Goal: Task Accomplishment & Management: Manage account settings

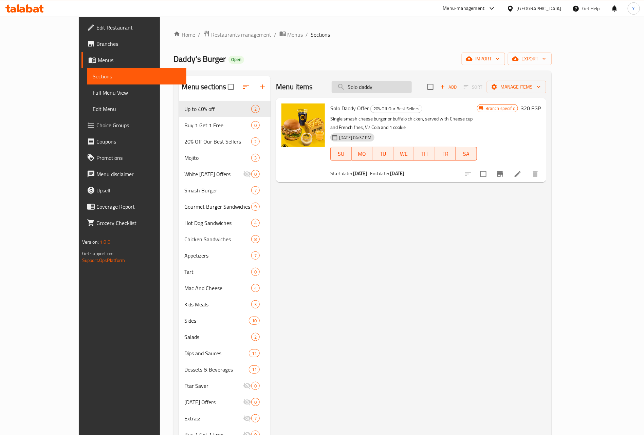
click at [387, 88] on input "Solo daddy" at bounding box center [372, 87] width 80 height 12
click at [384, 209] on div "Menu items Solo daddy Add Sort Manage items Solo Daddy Offer 20% Off Our Best S…" at bounding box center [409, 293] width 276 height 435
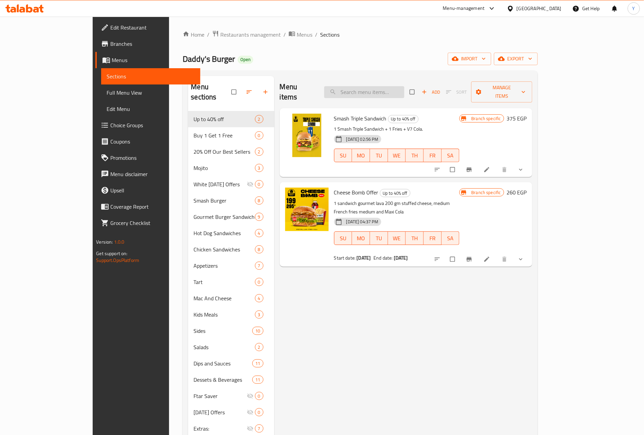
click at [398, 86] on input "search" at bounding box center [364, 92] width 80 height 12
paste input "Solo daddy"
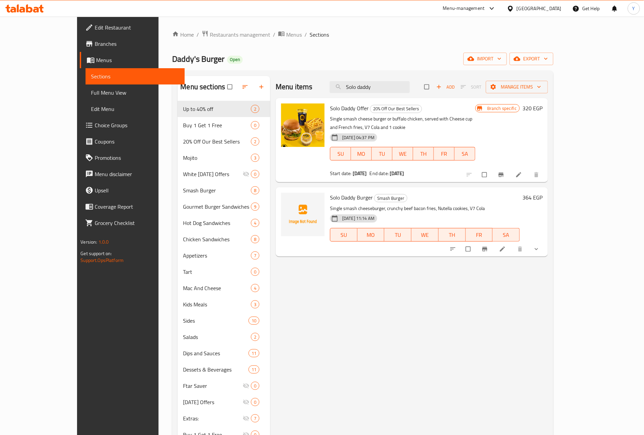
type input "Solo daddy"
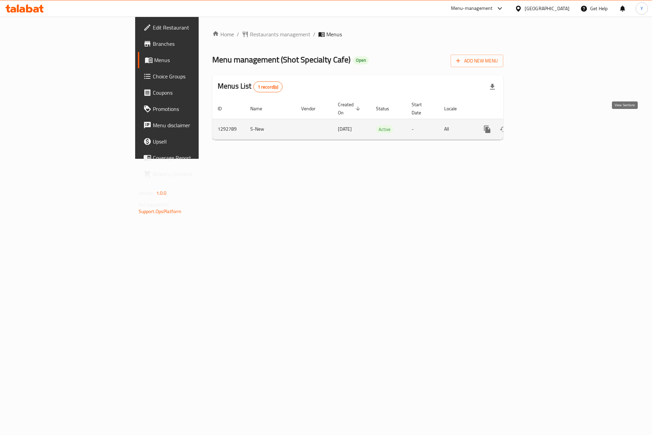
click at [540, 125] on icon "enhanced table" at bounding box center [536, 129] width 8 height 8
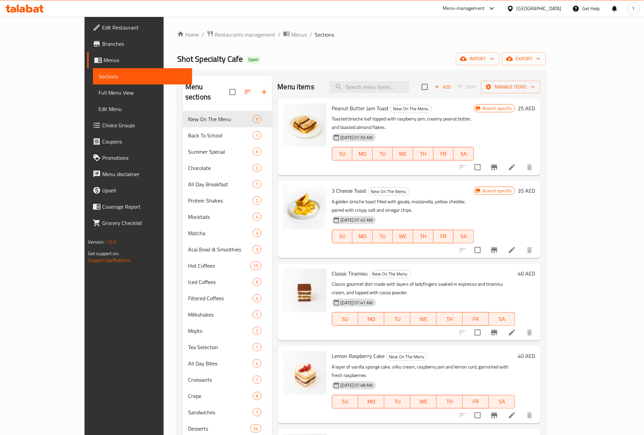
click at [385, 94] on div "Menu items Add Sort Manage items" at bounding box center [409, 87] width 263 height 22
click at [387, 89] on input "search" at bounding box center [369, 87] width 80 height 12
paste input "697507"
type input "697507"
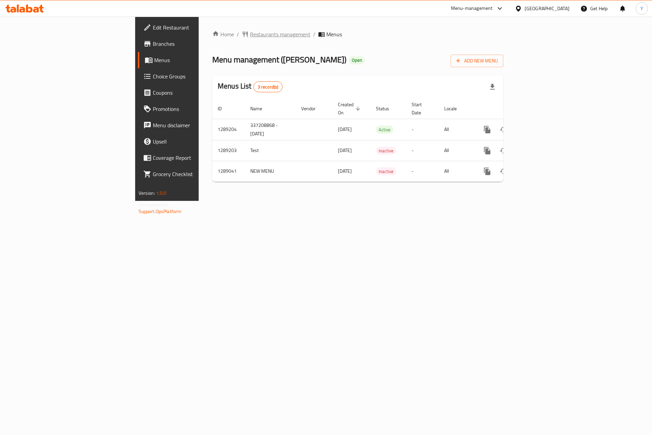
click at [250, 30] on span "Restaurants management" at bounding box center [280, 34] width 60 height 8
click at [138, 48] on link "Branches" at bounding box center [191, 44] width 106 height 16
click at [544, 122] on link "enhanced table" at bounding box center [536, 130] width 16 height 16
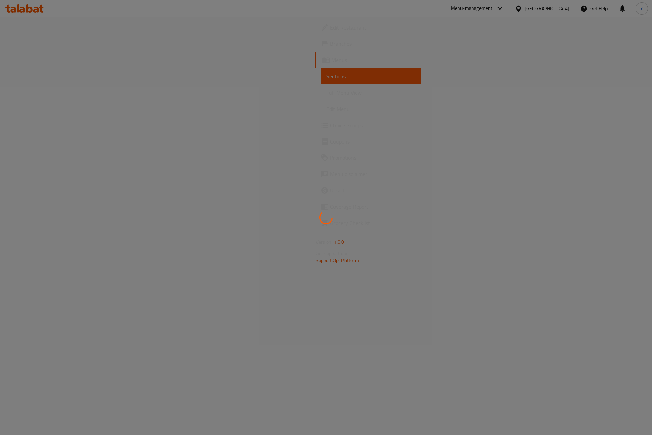
click at [626, 124] on div at bounding box center [326, 217] width 652 height 435
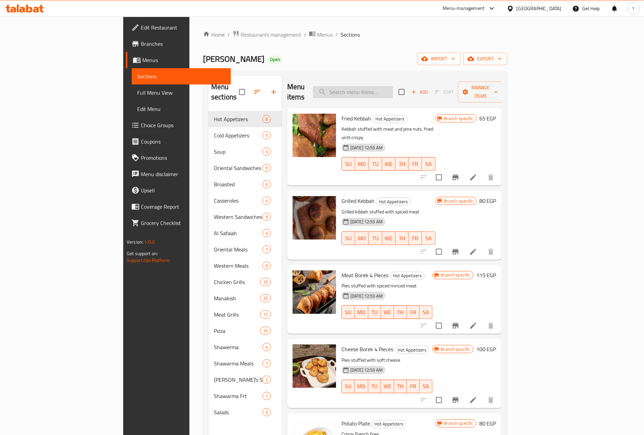
click at [393, 88] on input "search" at bounding box center [353, 92] width 80 height 12
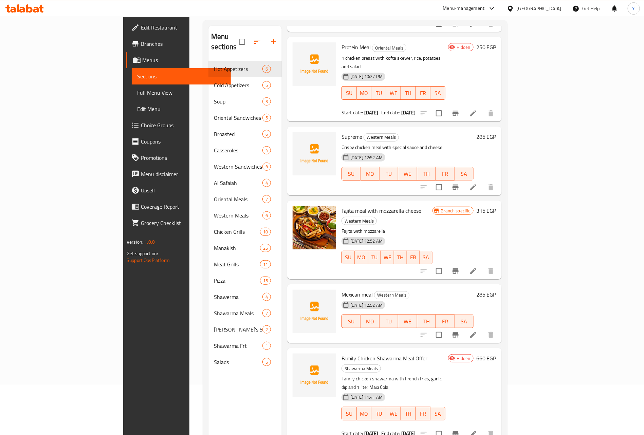
scroll to position [95, 0]
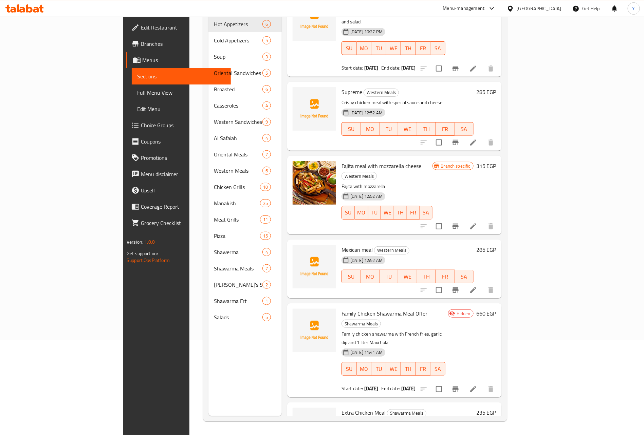
click at [341, 309] on span "Family Chicken Shawarma Meal Offer" at bounding box center [384, 314] width 86 height 10
copy span "Family"
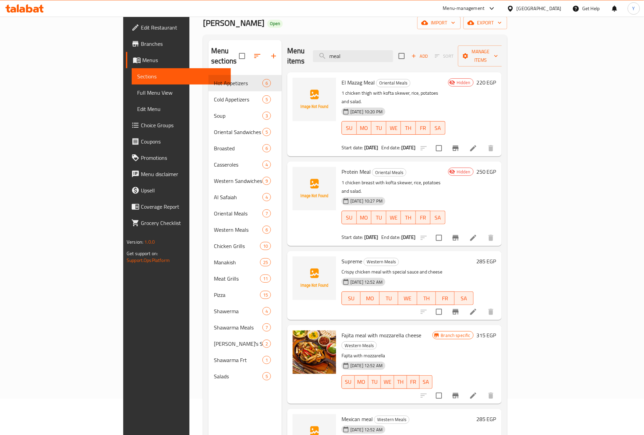
scroll to position [0, 0]
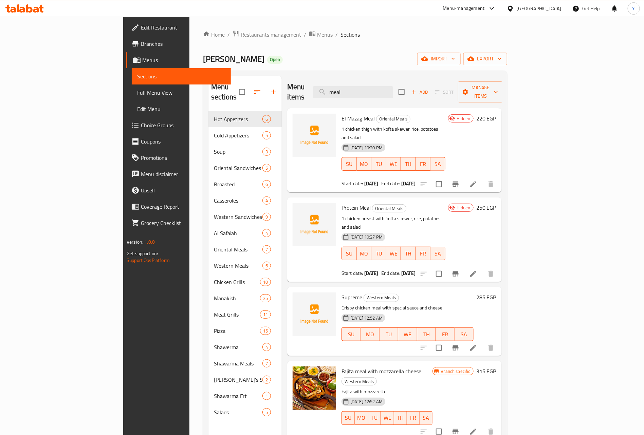
click at [394, 53] on div "Al Saraya Open import export" at bounding box center [355, 59] width 304 height 13
click at [392, 95] on div "Menu items meal Add Sort Manage items" at bounding box center [394, 92] width 215 height 32
click at [392, 94] on div "Menu items meal Add Sort Manage items" at bounding box center [394, 92] width 215 height 32
click at [393, 88] on input "meal" at bounding box center [353, 92] width 80 height 12
paste input "Family"
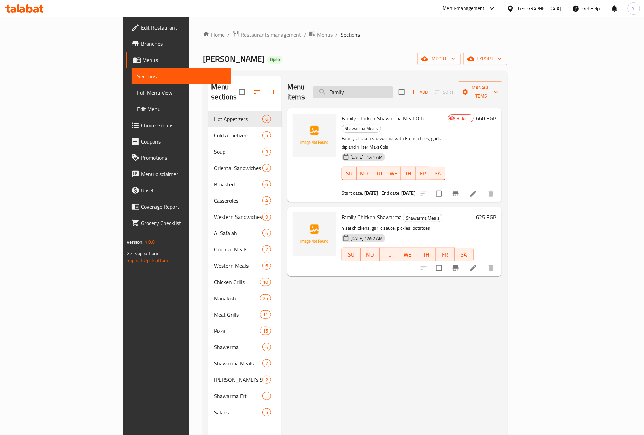
click at [384, 87] on input "Family" at bounding box center [353, 92] width 80 height 12
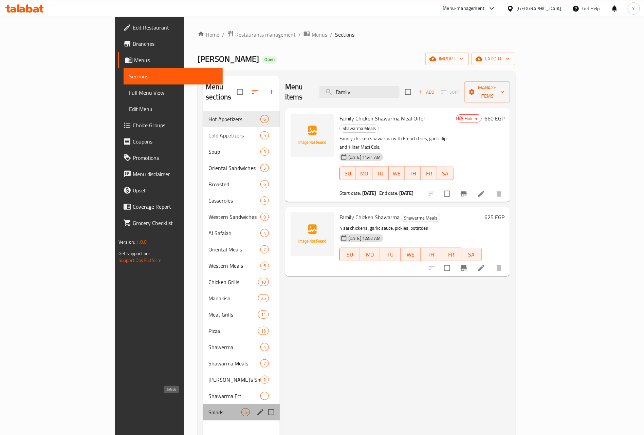
click at [208, 408] on span "Salads" at bounding box center [224, 412] width 33 height 8
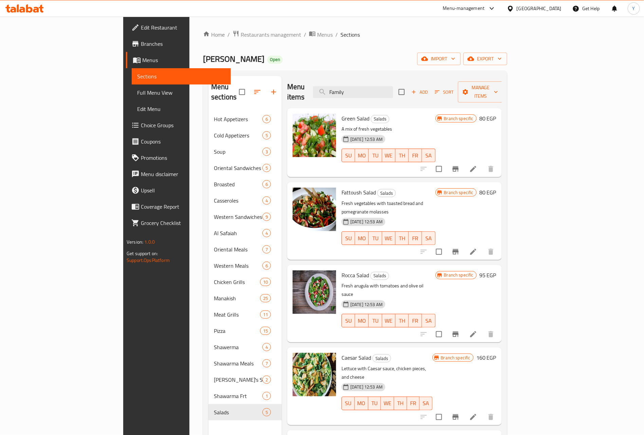
click at [415, 80] on div "Menu items Family Add Sort Manage items" at bounding box center [394, 92] width 215 height 32
click at [393, 86] on input "Family" at bounding box center [353, 92] width 80 height 12
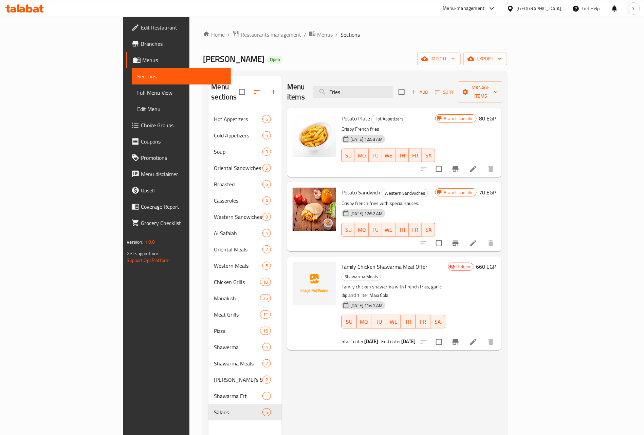
click at [341, 187] on span "Potato Sandwich" at bounding box center [360, 192] width 39 height 10
click at [297, 111] on div at bounding box center [314, 142] width 49 height 63
click at [341, 113] on span "Potato Plate" at bounding box center [355, 118] width 29 height 10
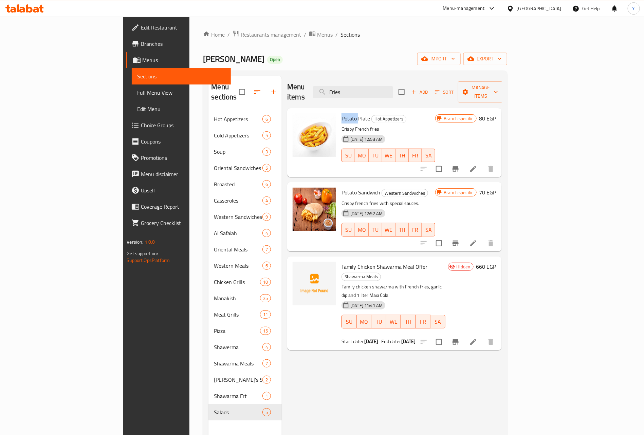
click at [341, 113] on span "Potato Plate" at bounding box center [355, 118] width 29 height 10
click at [393, 86] on input "Fries" at bounding box center [353, 92] width 80 height 12
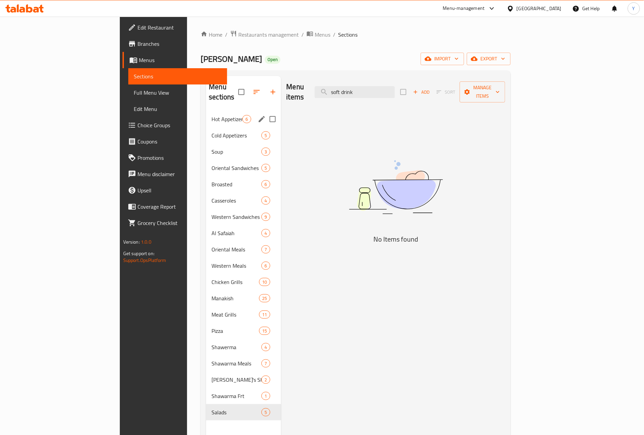
click at [211, 115] on span "Hot Appetizers" at bounding box center [226, 119] width 31 height 8
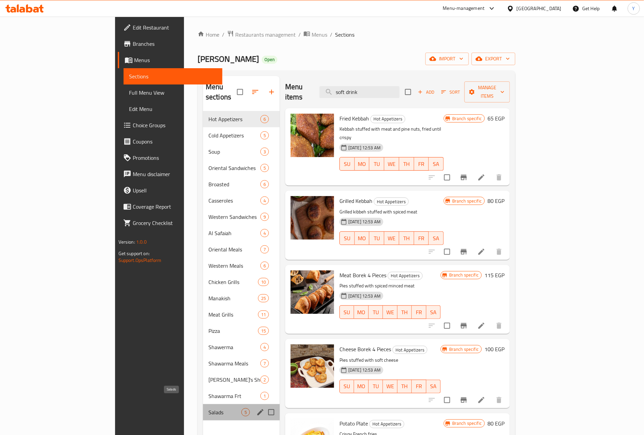
click at [208, 408] on span "Salads" at bounding box center [224, 412] width 33 height 8
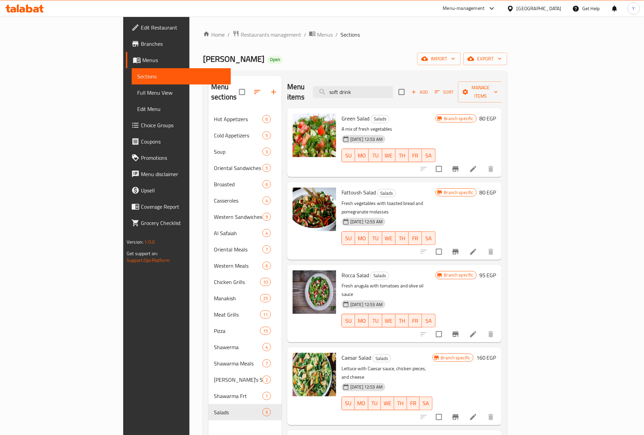
click at [420, 94] on div "Menu items soft drink Add Sort Manage items" at bounding box center [394, 92] width 215 height 32
click at [393, 87] on input "soft drink" at bounding box center [353, 92] width 80 height 12
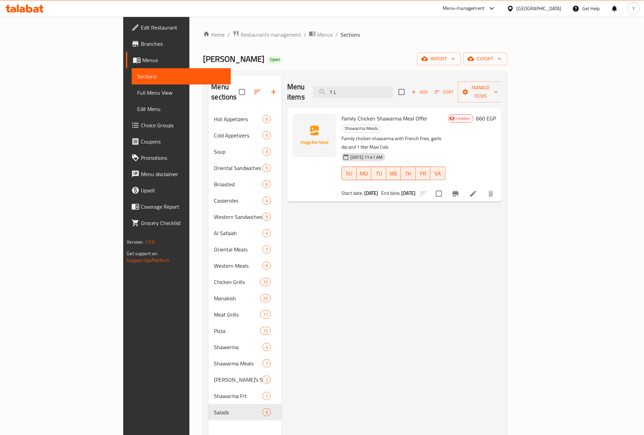
click at [421, 59] on div "Al Saraya Open import export" at bounding box center [355, 59] width 304 height 13
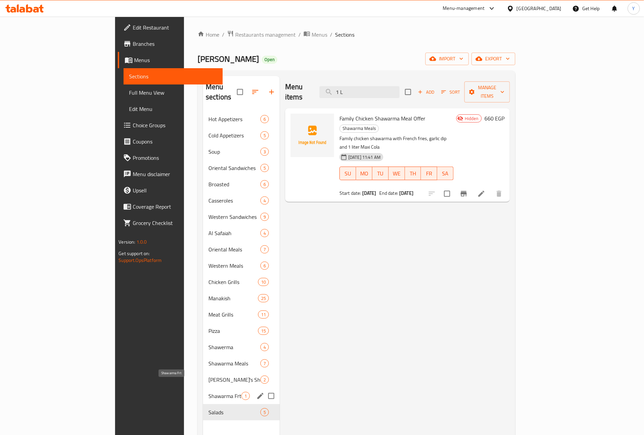
click at [208, 392] on span "Shawarma Frt" at bounding box center [224, 396] width 33 height 8
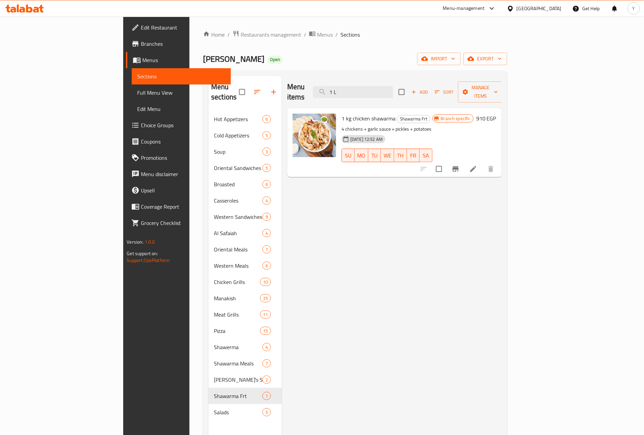
drag, startPoint x: 406, startPoint y: 88, endPoint x: 293, endPoint y: 95, distance: 113.3
click at [294, 95] on div "Menu items 1 L Add Sort Manage items" at bounding box center [394, 92] width 215 height 32
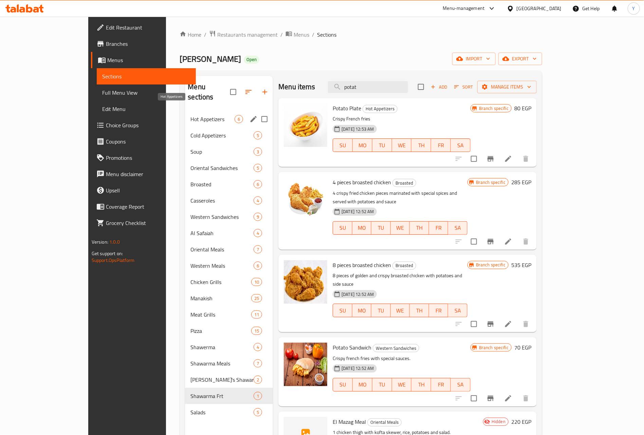
click at [190, 115] on span "Hot Appetizers" at bounding box center [212, 119] width 44 height 8
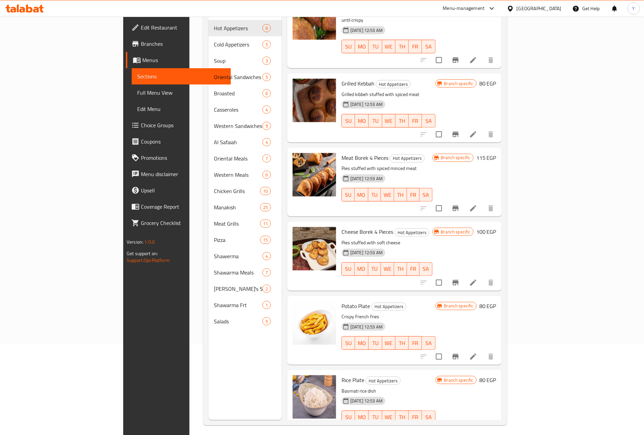
scroll to position [95, 0]
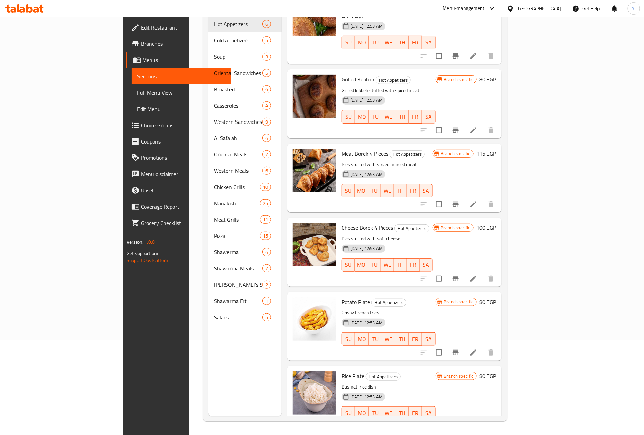
click at [341, 371] on span "Rice Plate" at bounding box center [352, 376] width 23 height 10
click at [341, 297] on span "Potato Plate" at bounding box center [355, 302] width 29 height 10
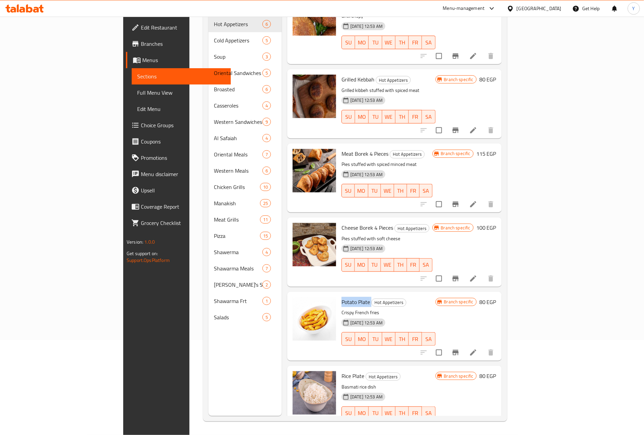
click at [341, 297] on span "Potato Plate" at bounding box center [355, 302] width 29 height 10
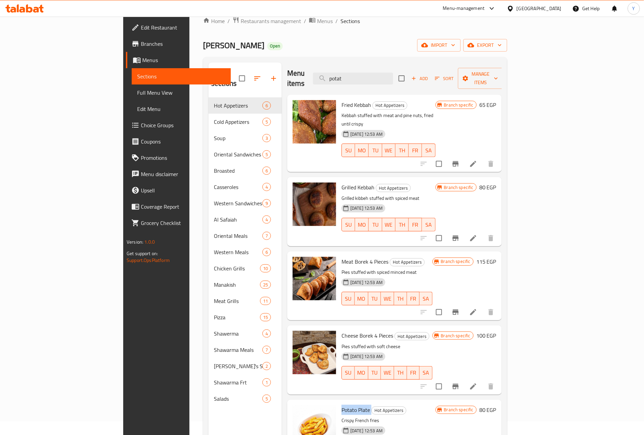
scroll to position [0, 0]
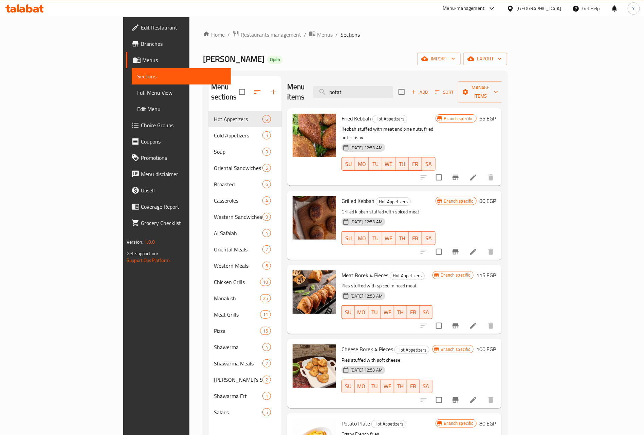
click at [399, 95] on div "Menu items potat Add Sort Manage items" at bounding box center [394, 92] width 215 height 32
click at [393, 88] on input "potat" at bounding box center [353, 92] width 80 height 12
click at [396, 69] on div "Home / Restaurants management / Menus / Sections Al Saraya Open import export M…" at bounding box center [355, 273] width 304 height 486
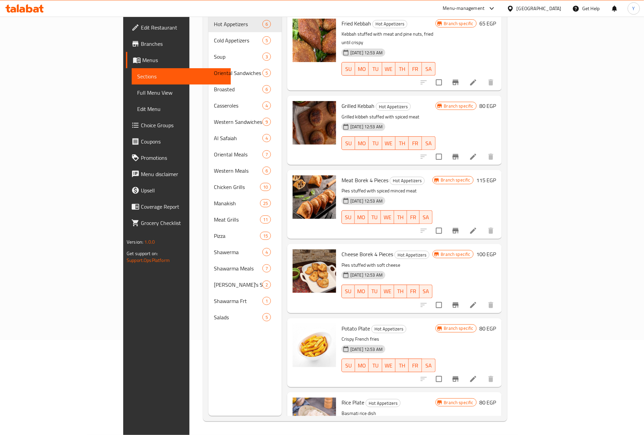
click at [339, 321] on div "Potato Plate Hot Appetizers Crispy French fries 16-05-2025 12:53 AM SU MO TU WE…" at bounding box center [388, 352] width 99 height 63
click at [341, 323] on span "Potato Plate" at bounding box center [355, 328] width 29 height 10
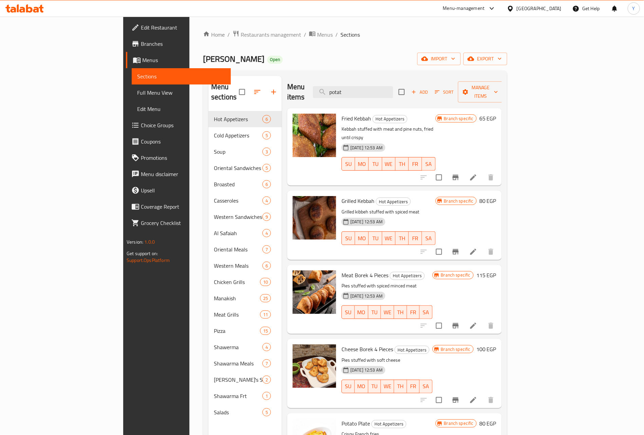
click at [392, 94] on div "Menu items potat Add Sort Manage items" at bounding box center [394, 92] width 215 height 32
click at [393, 86] on input "potat" at bounding box center [353, 92] width 80 height 12
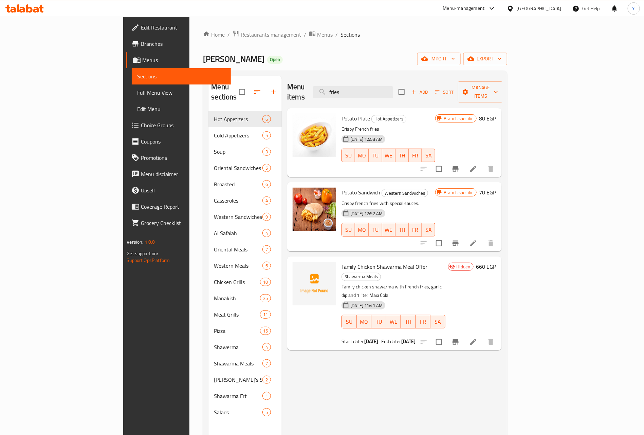
type input "fries"
click at [432, 225] on span "SA" at bounding box center [429, 230] width 8 height 10
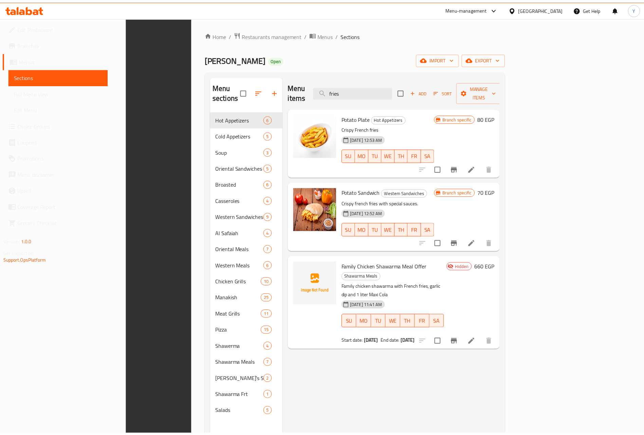
scroll to position [95, 0]
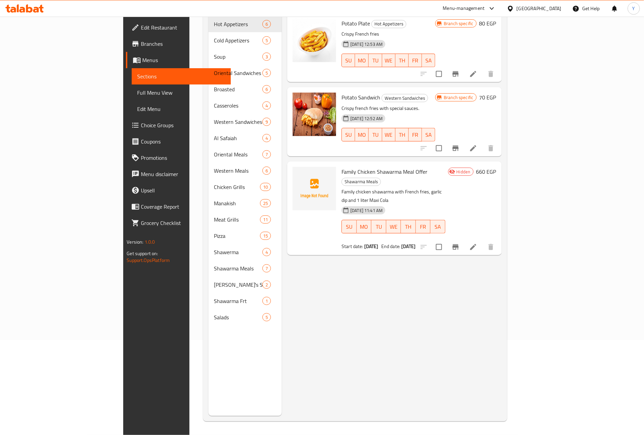
type button "6"
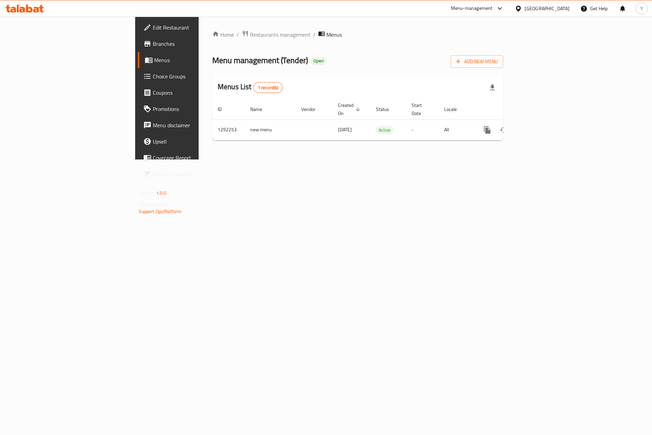
click at [153, 41] on span "Branches" at bounding box center [196, 44] width 86 height 8
